Goal: Information Seeking & Learning: Learn about a topic

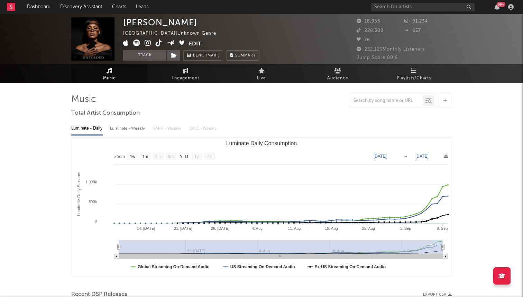
select select "1w"
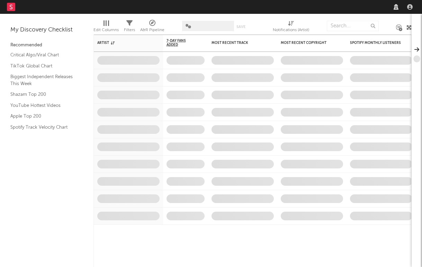
click at [344, 1] on nav "Dashboard Discovery Assistant Charts Leads" at bounding box center [211, 7] width 422 height 14
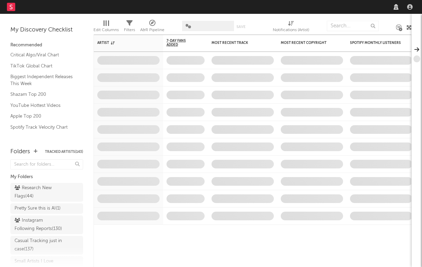
click at [340, 4] on nav "Dashboard Discovery Assistant Charts Leads" at bounding box center [211, 7] width 422 height 14
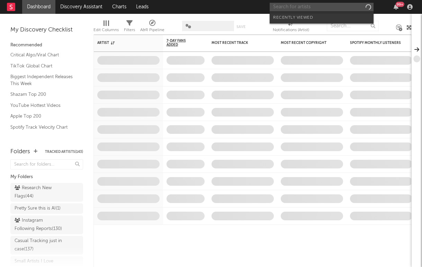
click at [331, 6] on input "text" at bounding box center [322, 7] width 104 height 9
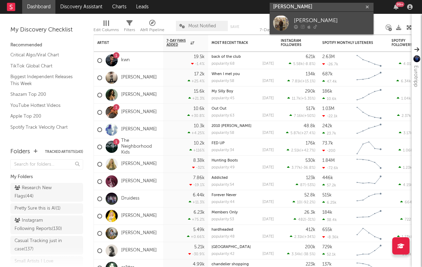
type input "lauren creviston"
click at [324, 24] on div "Lauren Creviston" at bounding box center [332, 21] width 76 height 8
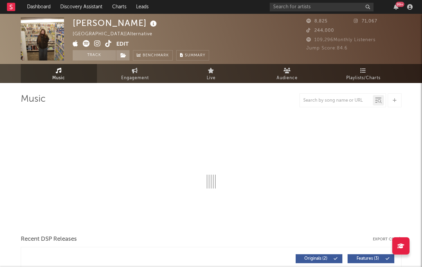
select select "1w"
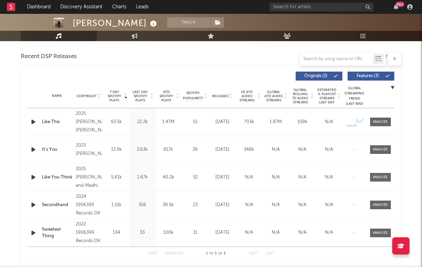
scroll to position [259, 0]
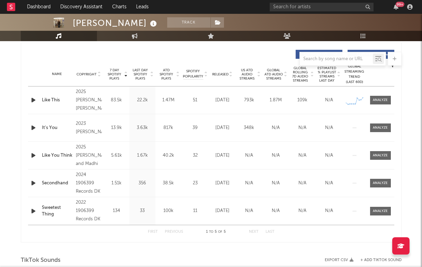
click at [119, 77] on span "7 Day Spotify Plays" at bounding box center [114, 74] width 18 height 12
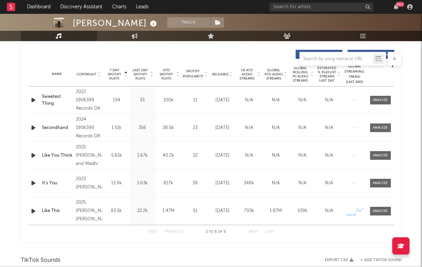
click at [119, 77] on span "7 Day Spotify Plays" at bounding box center [114, 74] width 18 height 12
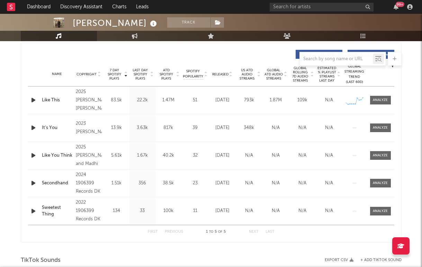
click at [54, 100] on div "Like This" at bounding box center [57, 100] width 31 height 7
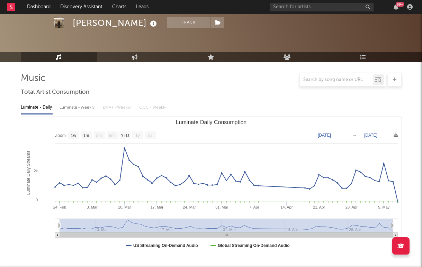
scroll to position [0, 0]
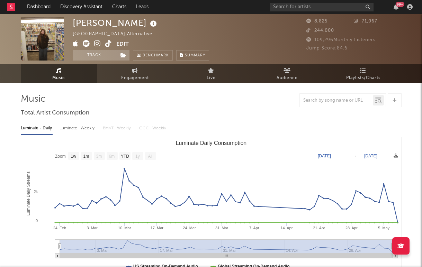
click at [99, 43] on icon at bounding box center [97, 43] width 7 height 7
click at [109, 43] on icon at bounding box center [108, 43] width 7 height 7
click at [125, 54] on icon at bounding box center [123, 55] width 6 height 5
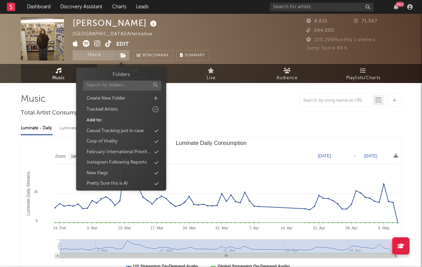
type input "a"
click at [157, 100] on icon at bounding box center [156, 98] width 4 height 5
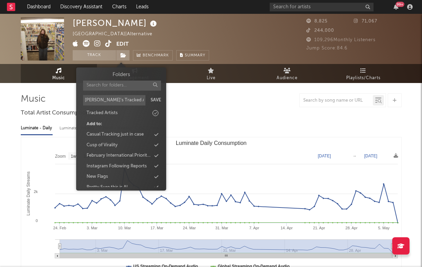
type input "Aaron's Tracked Artists"
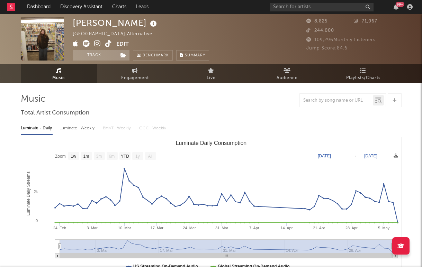
click at [126, 55] on span at bounding box center [123, 55] width 14 height 10
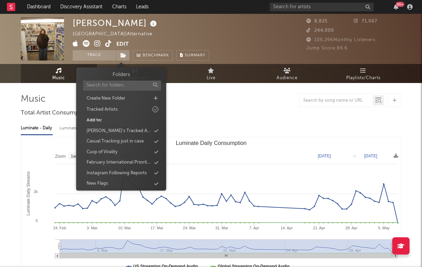
click at [125, 125] on div "Folders Create New Folder Tracked Artists Add to: Aaron's Tracked Artists Casua…" at bounding box center [121, 145] width 80 height 149
click at [123, 134] on div "Aaron's Tracked Artists" at bounding box center [119, 131] width 65 height 7
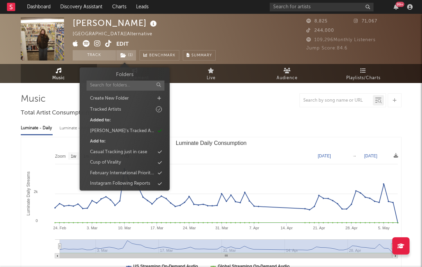
click at [185, 119] on div "Luminate - Daily Luminate - Weekly BMAT - Weekly OCC - Weekly Zoom 1w 1m 3m 6m …" at bounding box center [211, 198] width 381 height 159
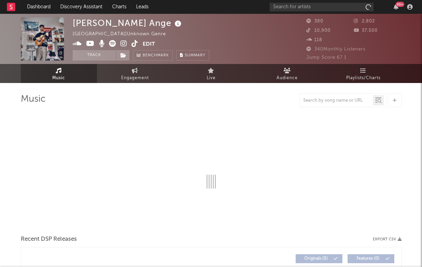
select select "1w"
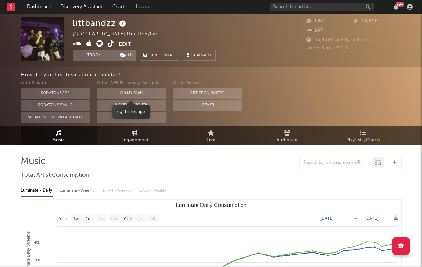
select select "1w"
click at [108, 43] on icon at bounding box center [111, 43] width 7 height 7
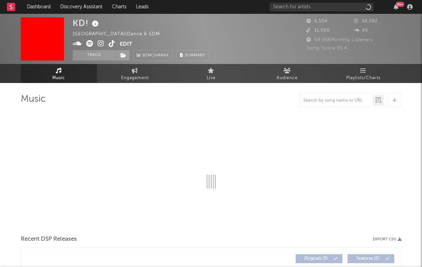
select select "1w"
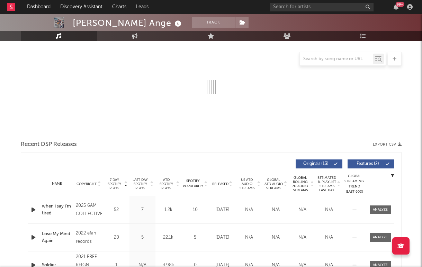
scroll to position [223, 0]
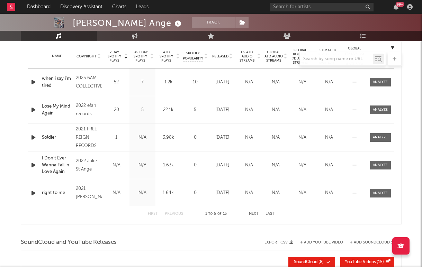
select select "1w"
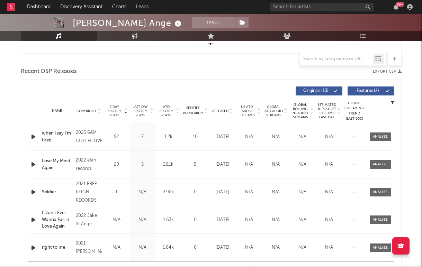
click at [33, 140] on icon "button" at bounding box center [33, 137] width 7 height 9
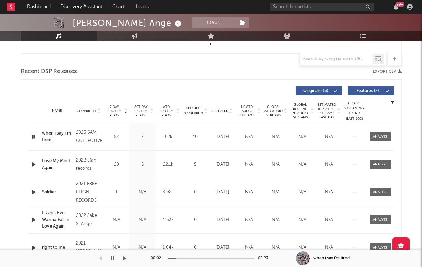
click at [204, 260] on div "00:02 00:23" at bounding box center [211, 258] width 121 height 17
click at [208, 259] on div "00:02 00:23" at bounding box center [211, 258] width 121 height 17
click at [209, 258] on div at bounding box center [211, 259] width 87 height 2
click at [36, 167] on icon "button" at bounding box center [33, 164] width 7 height 9
click at [205, 258] on div at bounding box center [211, 259] width 87 height 2
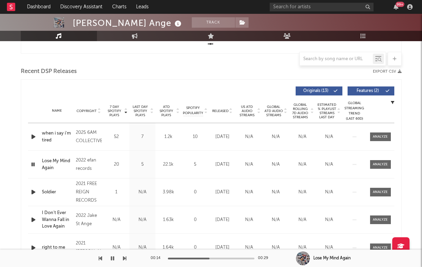
click at [32, 192] on icon "button" at bounding box center [33, 192] width 7 height 9
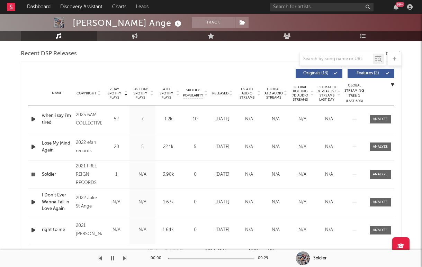
scroll to position [243, 0]
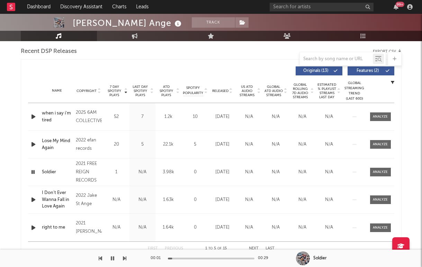
click at [208, 259] on div at bounding box center [211, 259] width 87 height 2
click at [32, 200] on icon "button" at bounding box center [33, 200] width 7 height 9
click at [211, 259] on div at bounding box center [211, 259] width 87 height 2
click at [35, 198] on icon "button" at bounding box center [33, 200] width 7 height 9
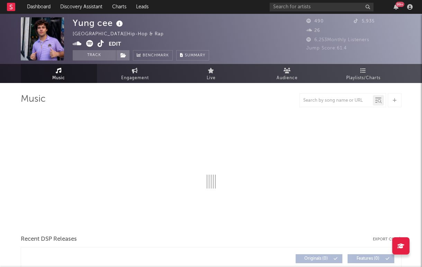
select select "1w"
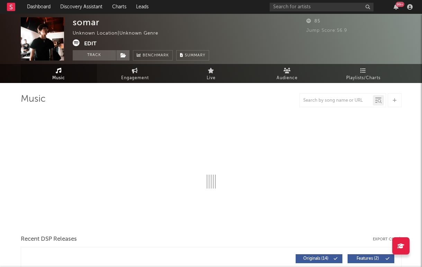
select select "1w"
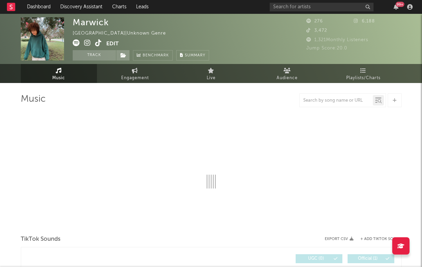
select select "1w"
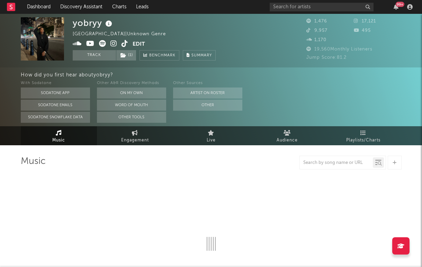
select select "1w"
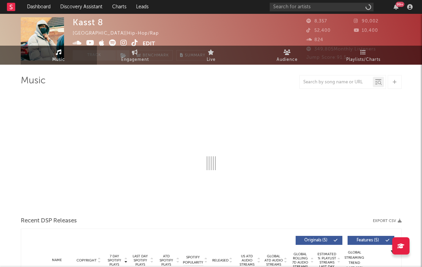
select select "1w"
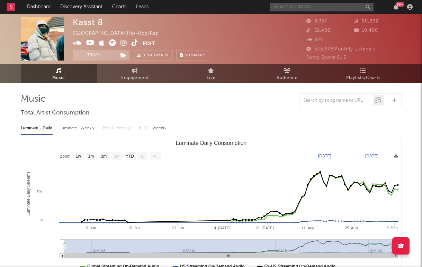
click at [298, 9] on input "text" at bounding box center [322, 7] width 104 height 9
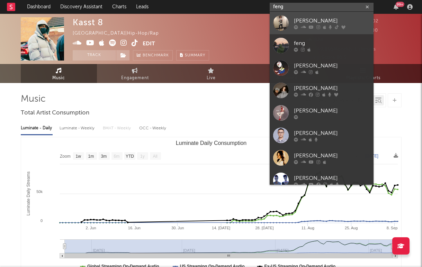
type input "feng"
click at [288, 26] on div at bounding box center [281, 23] width 16 height 16
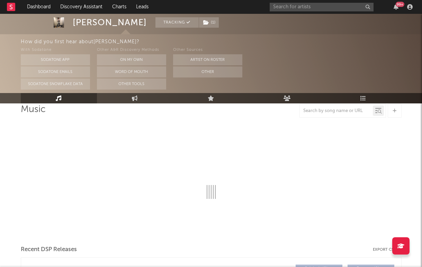
select select "6m"
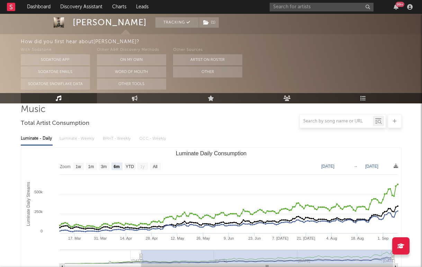
scroll to position [78, 0]
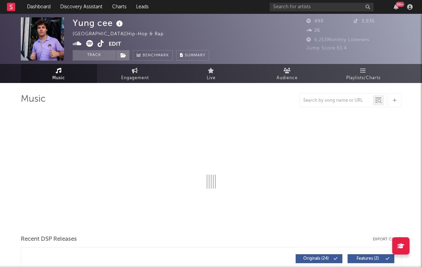
select select "1w"
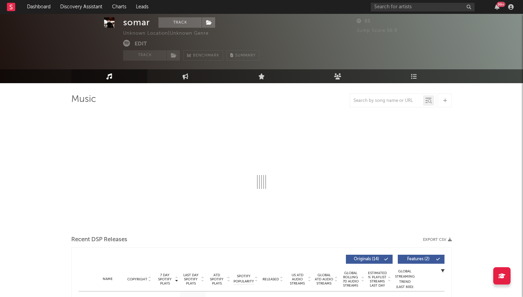
scroll to position [24, 0]
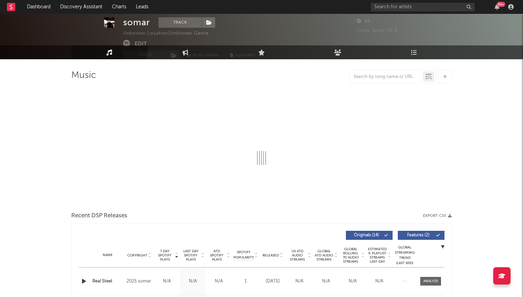
select select "1w"
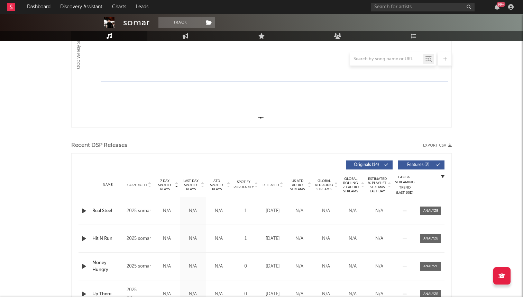
scroll to position [0, 0]
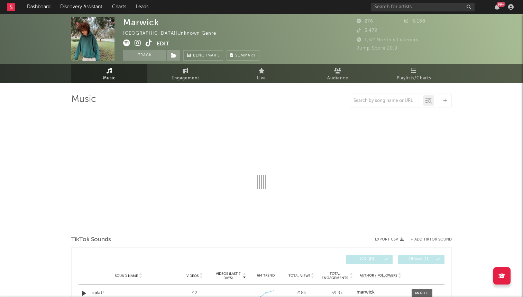
select select "1w"
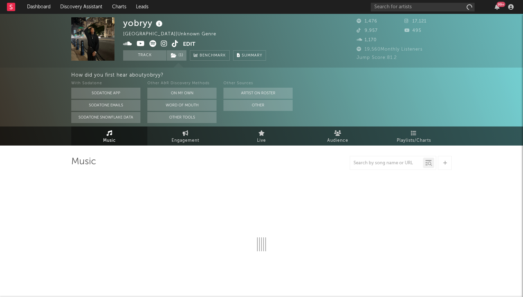
select select "1w"
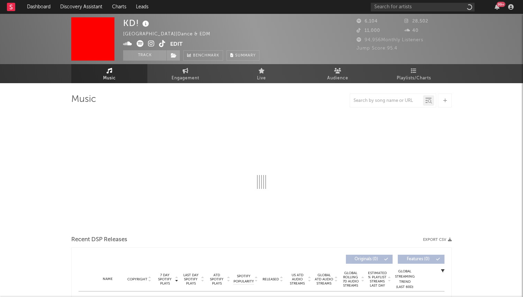
select select "1w"
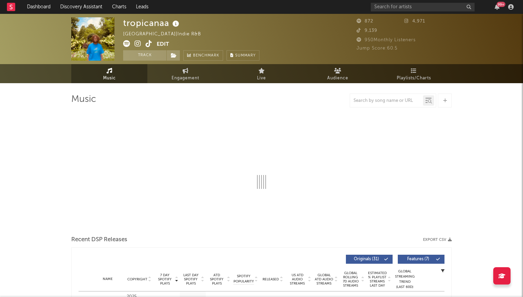
select select "6m"
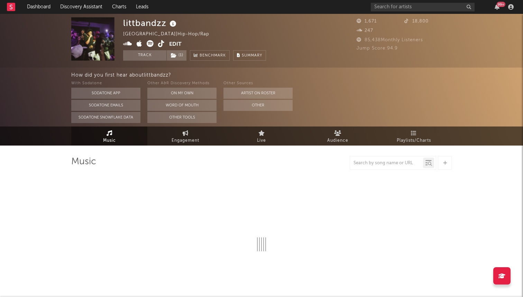
select select "1w"
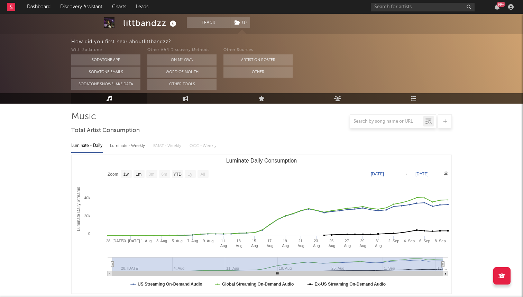
scroll to position [46, 0]
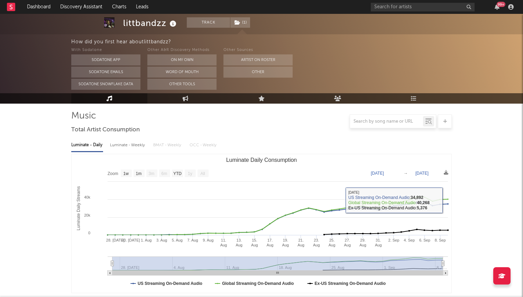
click at [444, 150] on div "Luminate - Daily Luminate - Weekly BMAT - Weekly OCC - Weekly" at bounding box center [261, 145] width 381 height 12
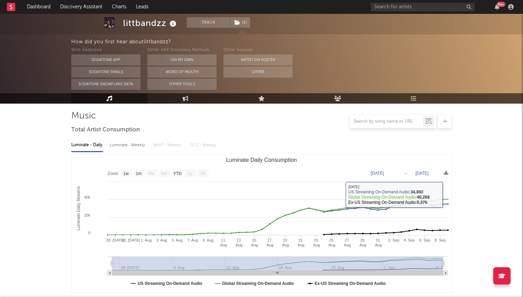
scroll to position [0, 0]
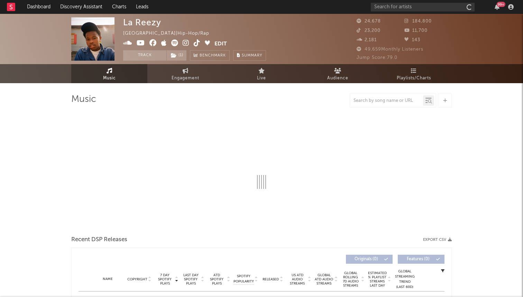
select select "6m"
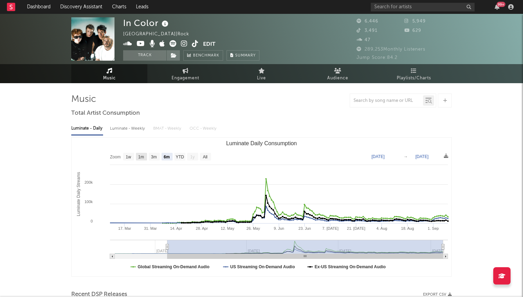
click at [141, 156] on text "1m" at bounding box center [141, 156] width 6 height 5
select select "1m"
type input "2025-08-09"
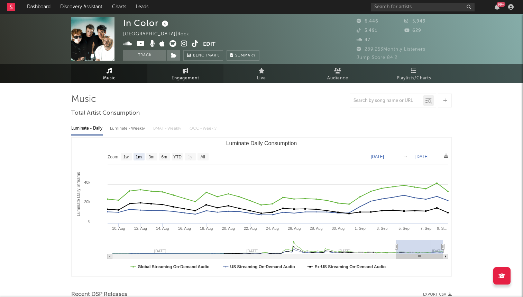
click at [180, 74] on span "Engagement" at bounding box center [186, 78] width 28 height 8
select select "1w"
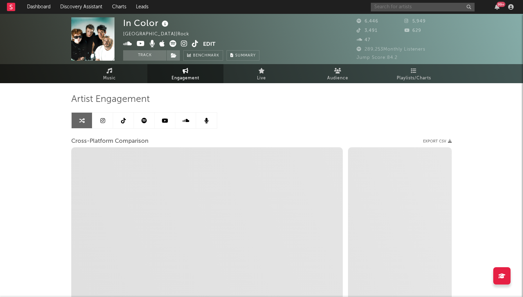
click at [417, 6] on input "text" at bounding box center [423, 7] width 104 height 9
select select "1m"
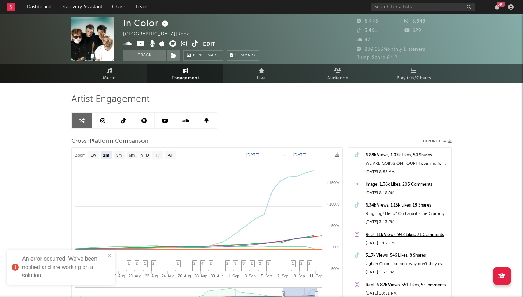
click at [315, 120] on div "Artist Engagement Cross-Platform Comparison Export CSV Zoom 1w 1m 3m 6m YTD 1y …" at bounding box center [261, 210] width 381 height 235
click at [115, 75] on span "Music" at bounding box center [109, 78] width 13 height 8
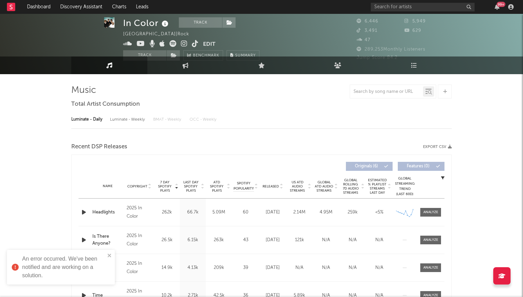
select select "6m"
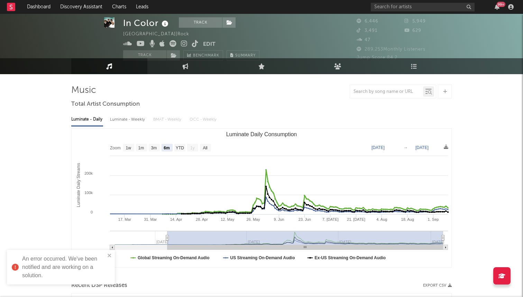
scroll to position [7, 0]
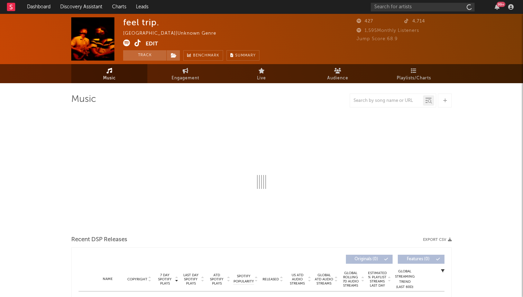
select select "1w"
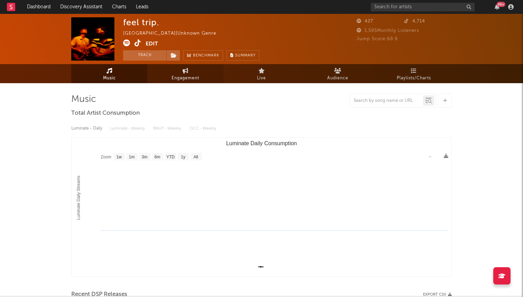
click at [175, 76] on span "Engagement" at bounding box center [186, 78] width 28 height 8
select select "1w"
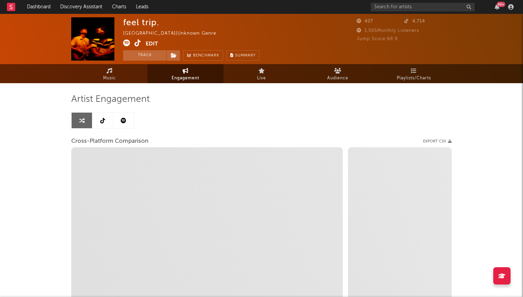
click at [91, 124] on link at bounding box center [82, 121] width 21 height 16
select select "1m"
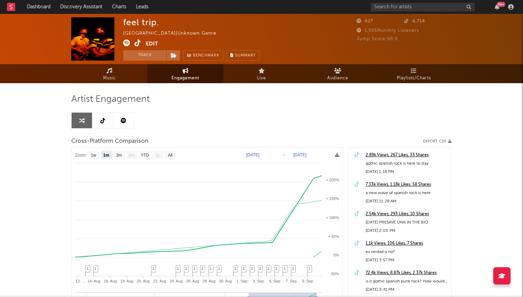
click at [104, 122] on icon at bounding box center [102, 121] width 5 height 6
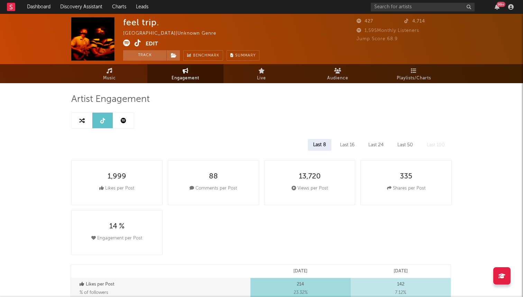
select select "1w"
click at [137, 71] on link "Music" at bounding box center [109, 73] width 76 height 19
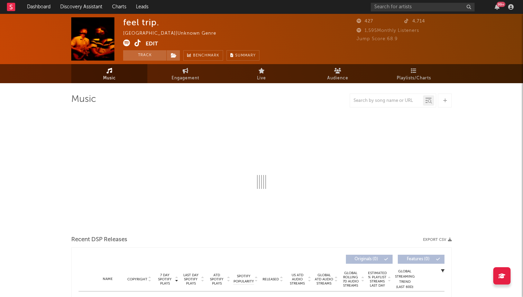
select select "1w"
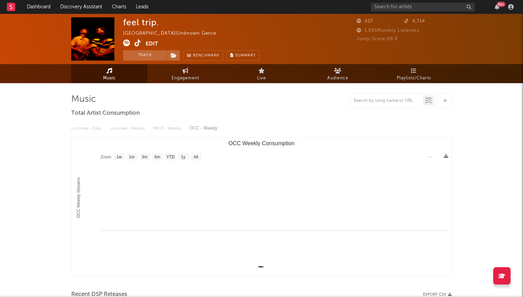
click at [138, 44] on icon at bounding box center [138, 42] width 7 height 7
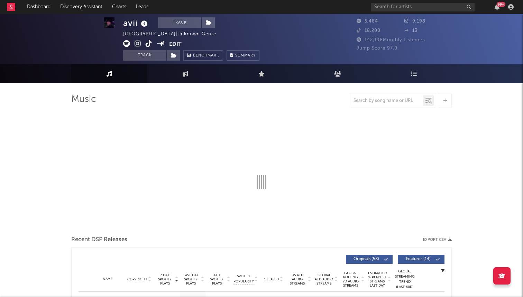
select select "1w"
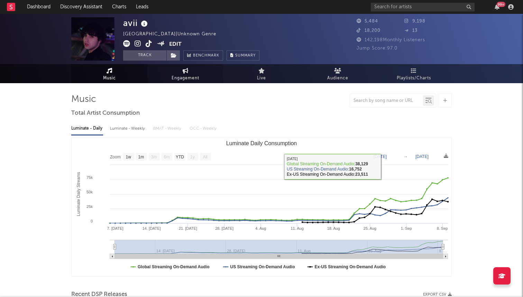
click at [179, 73] on link "Engagement" at bounding box center [185, 73] width 76 height 19
select select "1w"
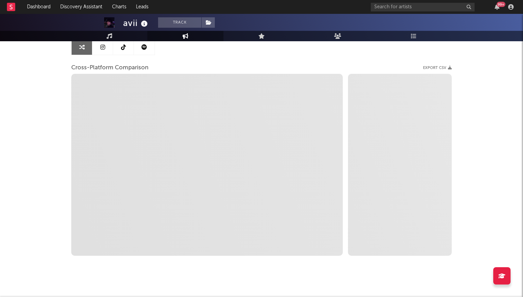
scroll to position [81, 0]
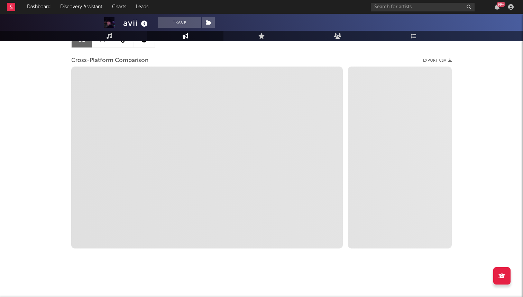
select select "1m"
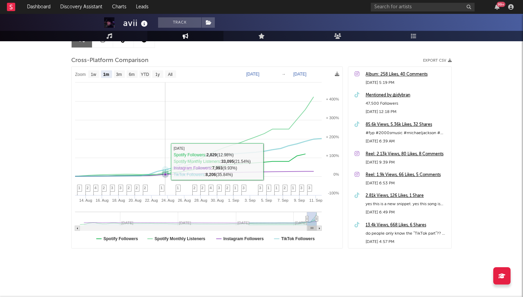
scroll to position [0, 0]
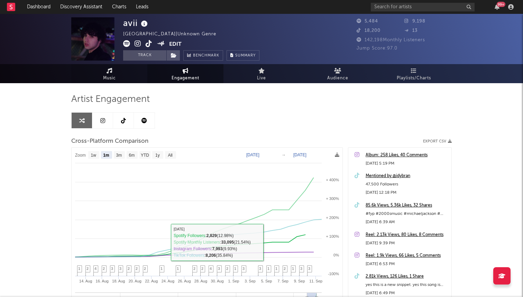
click at [100, 74] on link "Music" at bounding box center [109, 73] width 76 height 19
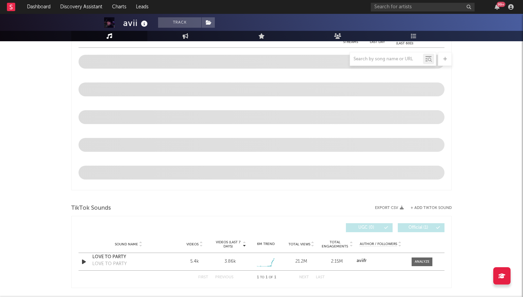
select select "1w"
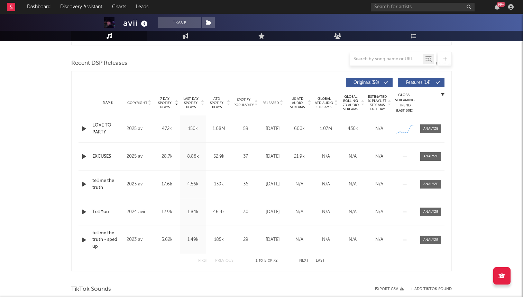
scroll to position [202, 0]
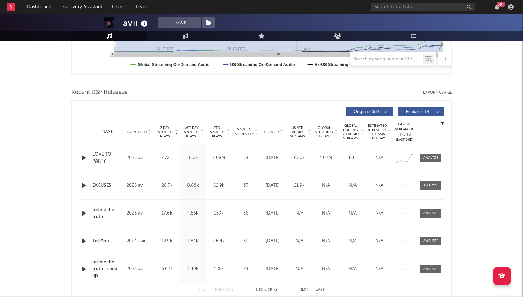
click at [85, 157] on icon "button" at bounding box center [83, 157] width 7 height 9
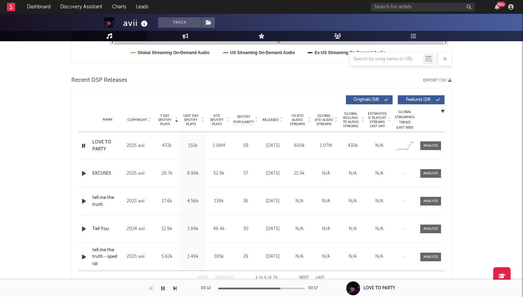
scroll to position [211, 0]
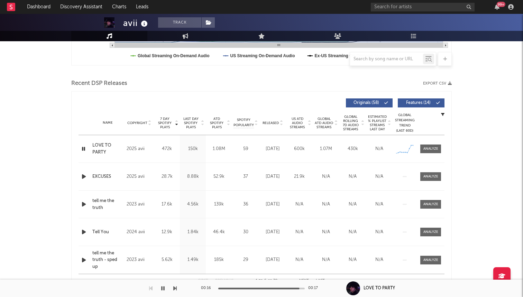
click at [83, 150] on icon "button" at bounding box center [83, 148] width 7 height 9
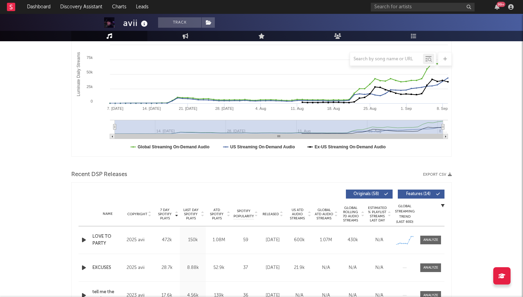
scroll to position [0, 0]
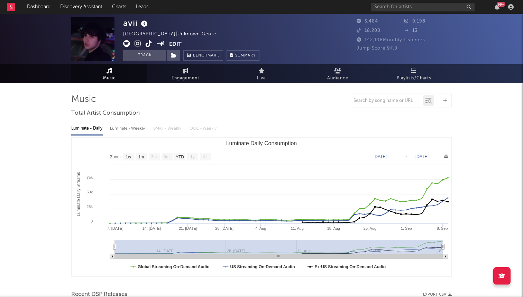
click at [136, 43] on icon at bounding box center [138, 43] width 7 height 7
click at [399, 9] on input "text" at bounding box center [423, 7] width 104 height 9
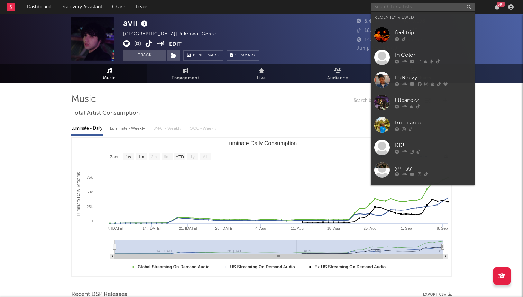
type input "n"
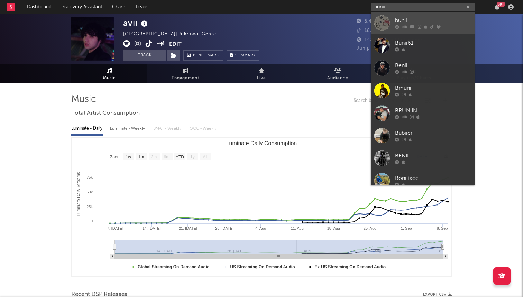
type input "bunii"
click at [410, 24] on div "bunii" at bounding box center [433, 21] width 76 height 8
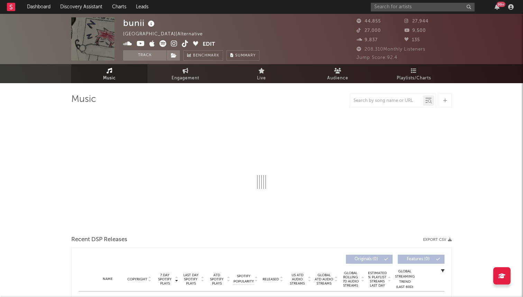
select select "6m"
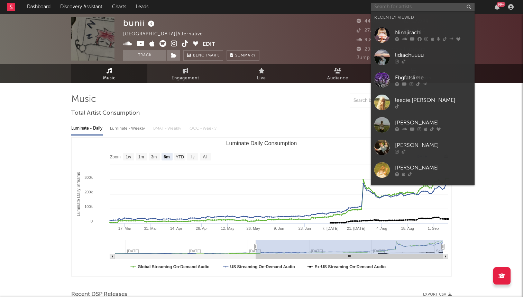
click at [394, 9] on input "text" at bounding box center [423, 7] width 104 height 9
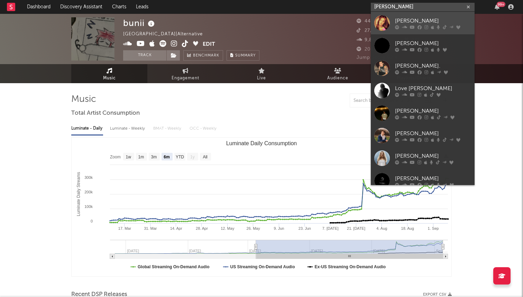
type input "eli"
click at [384, 22] on div at bounding box center [383, 23] width 16 height 16
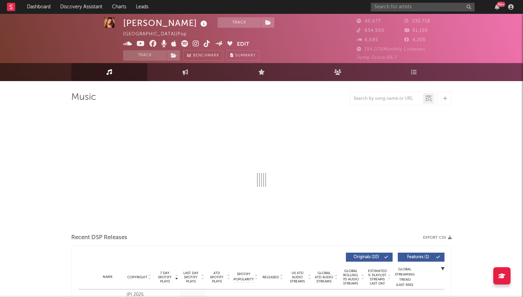
select select "6m"
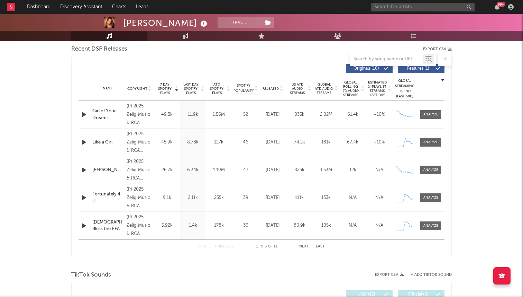
scroll to position [222, 0]
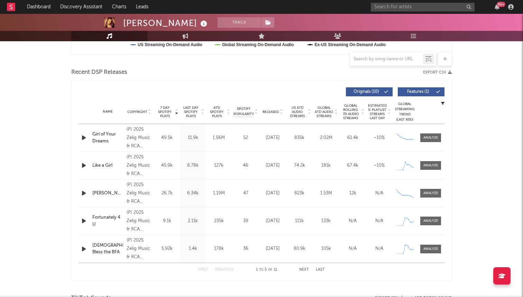
click at [271, 109] on div "Released" at bounding box center [272, 111] width 23 height 5
click at [383, 8] on input "text" at bounding box center [423, 7] width 104 height 9
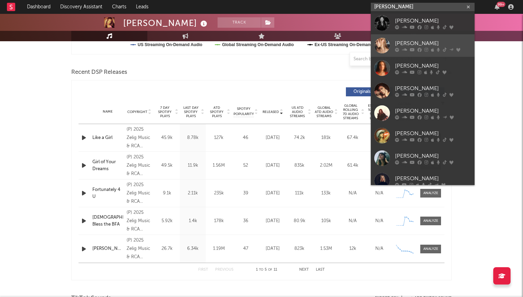
type input "tiffany"
click at [403, 38] on link "Tiffany Day" at bounding box center [423, 45] width 104 height 23
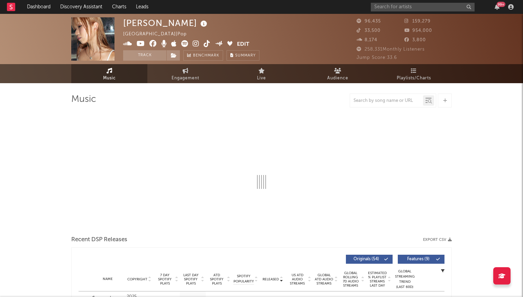
select select "6m"
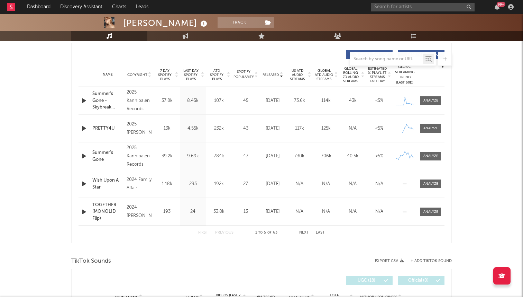
scroll to position [257, 0]
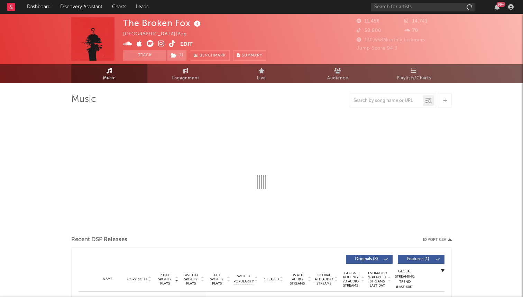
select select "1w"
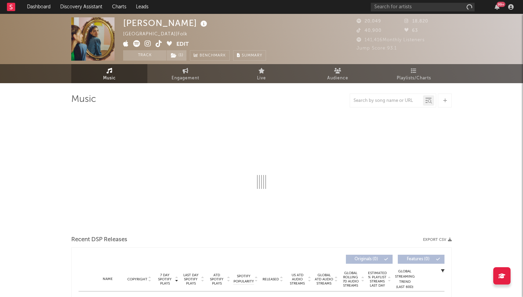
select select "6m"
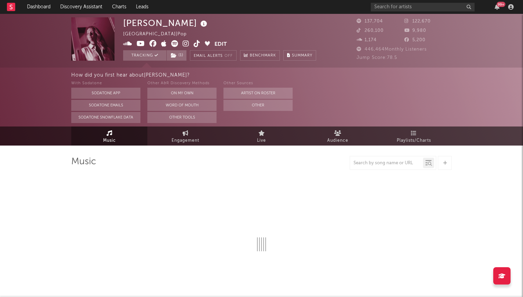
select select "6m"
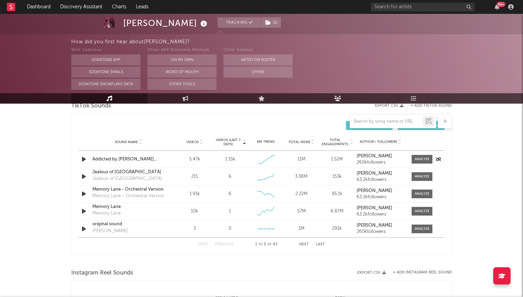
scroll to position [471, 0]
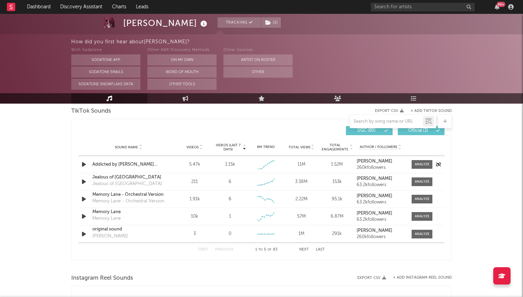
click at [415, 169] on div "Sound Name Addicted by Haley Joelle acoustic Videos 5.47k Videos (last 7 days) …" at bounding box center [262, 164] width 366 height 17
click at [416, 167] on span at bounding box center [422, 164] width 21 height 9
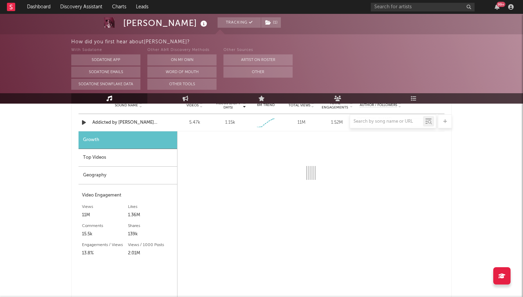
select select "1w"
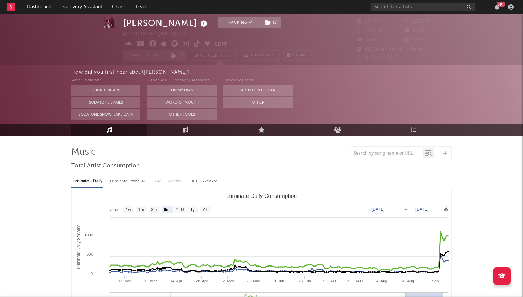
scroll to position [0, 0]
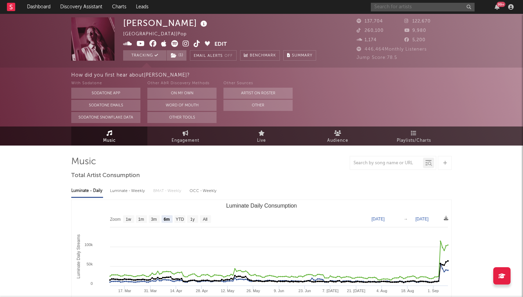
click at [379, 7] on input "text" at bounding box center [423, 7] width 104 height 9
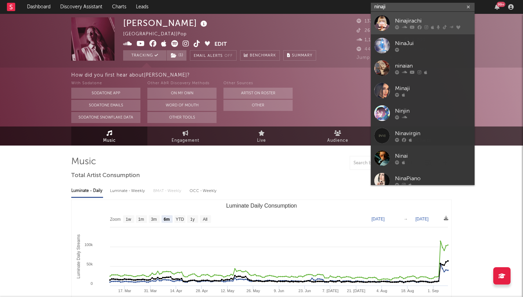
type input "ninaji"
click at [422, 20] on div "Ninajirachi" at bounding box center [433, 21] width 76 height 8
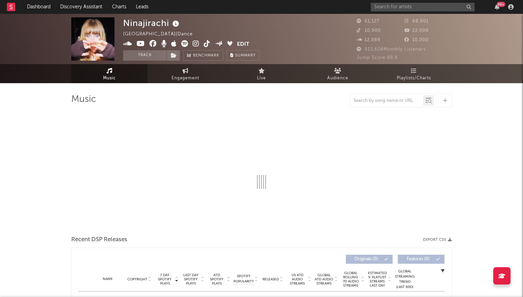
select select "6m"
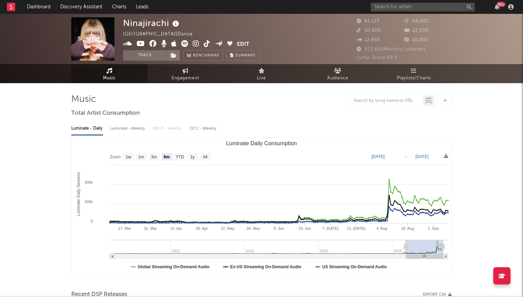
scroll to position [0, 0]
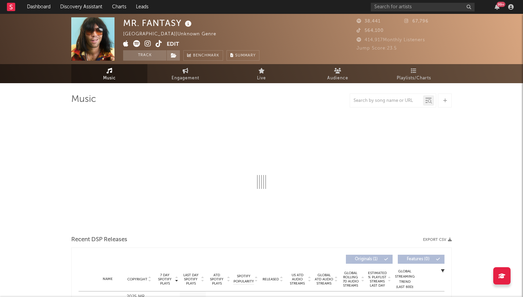
select select "1w"
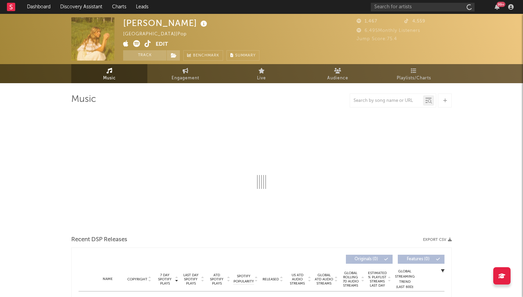
select select "6m"
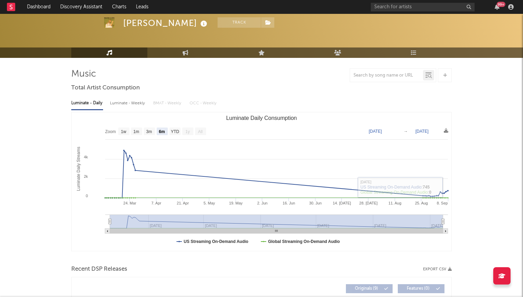
scroll to position [29, 0]
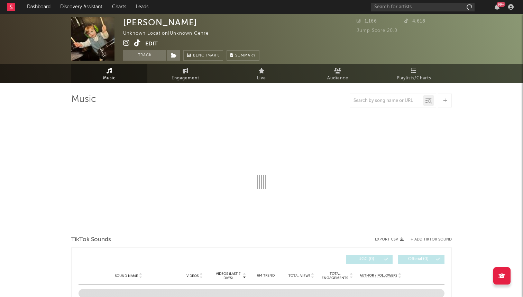
select select "1w"
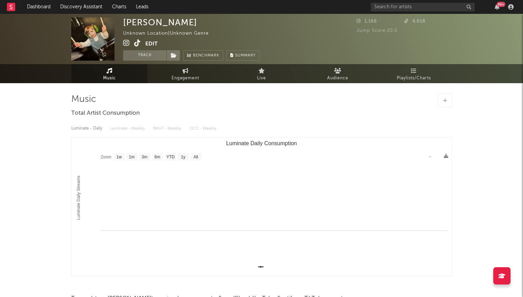
click at [140, 45] on icon at bounding box center [137, 42] width 7 height 7
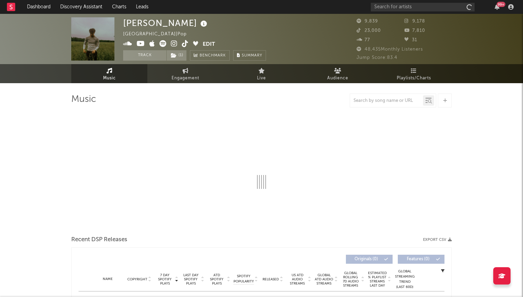
select select "6m"
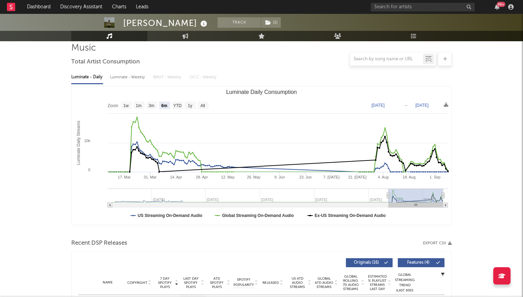
scroll to position [44, 0]
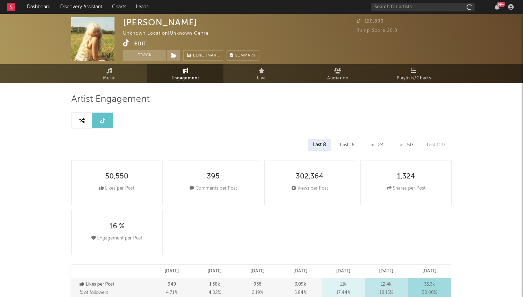
select select "6m"
click at [117, 74] on link "Music" at bounding box center [109, 73] width 76 height 19
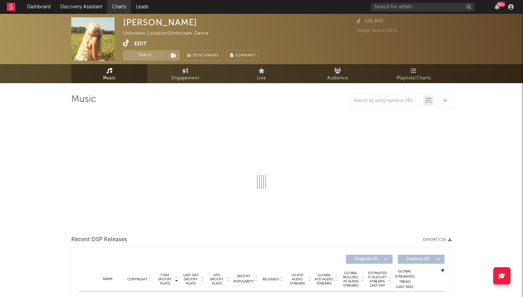
select select "1w"
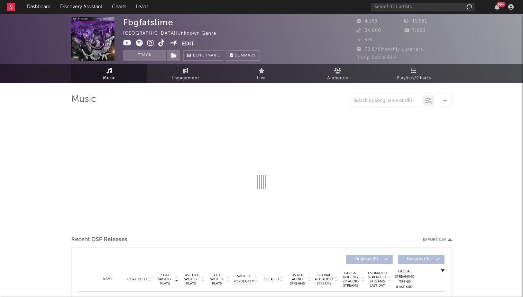
select select "6m"
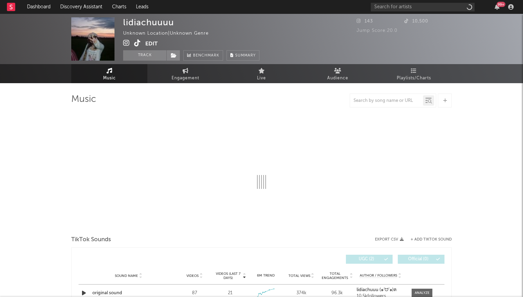
select select "1w"
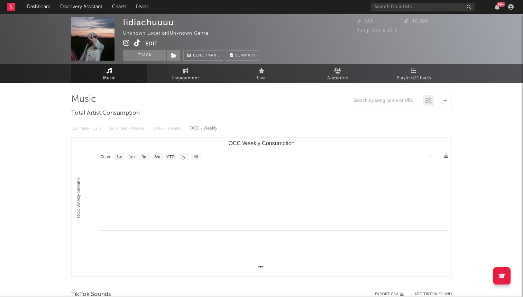
click at [140, 44] on icon at bounding box center [137, 42] width 7 height 7
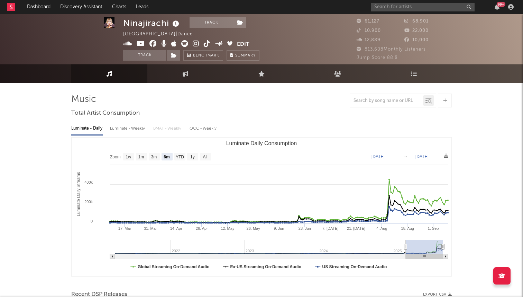
select select "6m"
